Goal: Task Accomplishment & Management: Complete application form

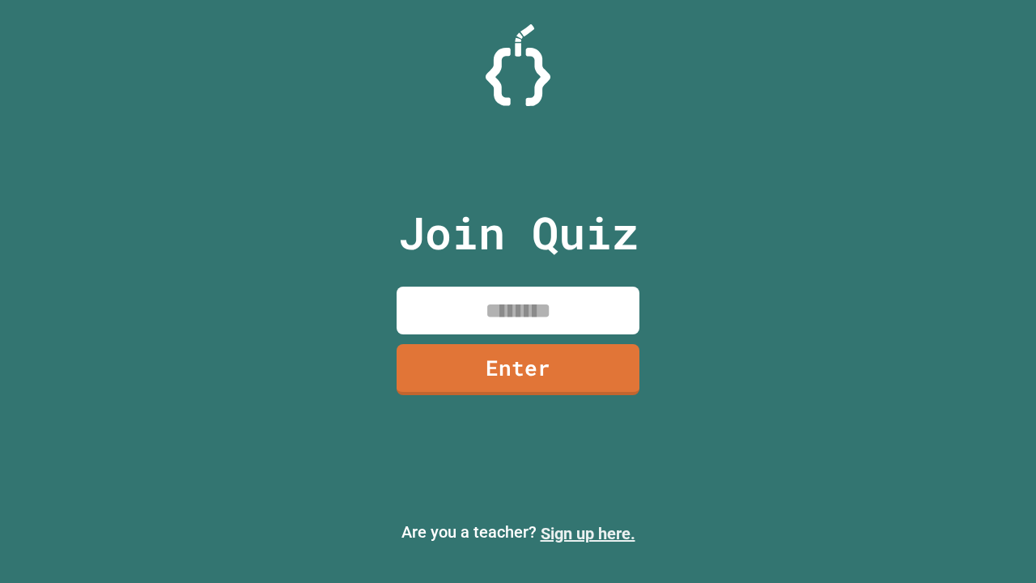
click at [587, 533] on link "Sign up here." at bounding box center [588, 533] width 95 height 19
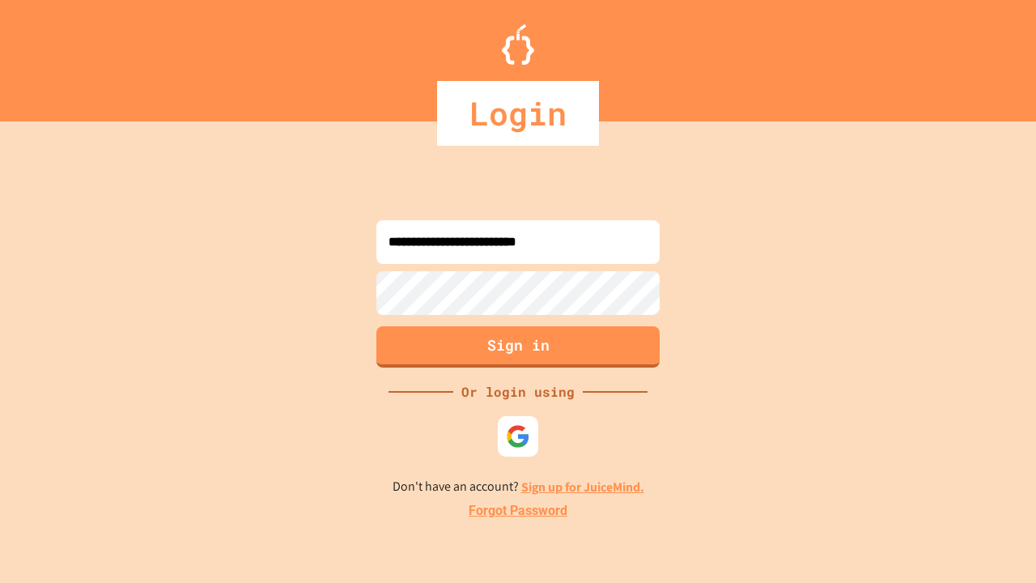
type input "**********"
